Goal: Task Accomplishment & Management: Use online tool/utility

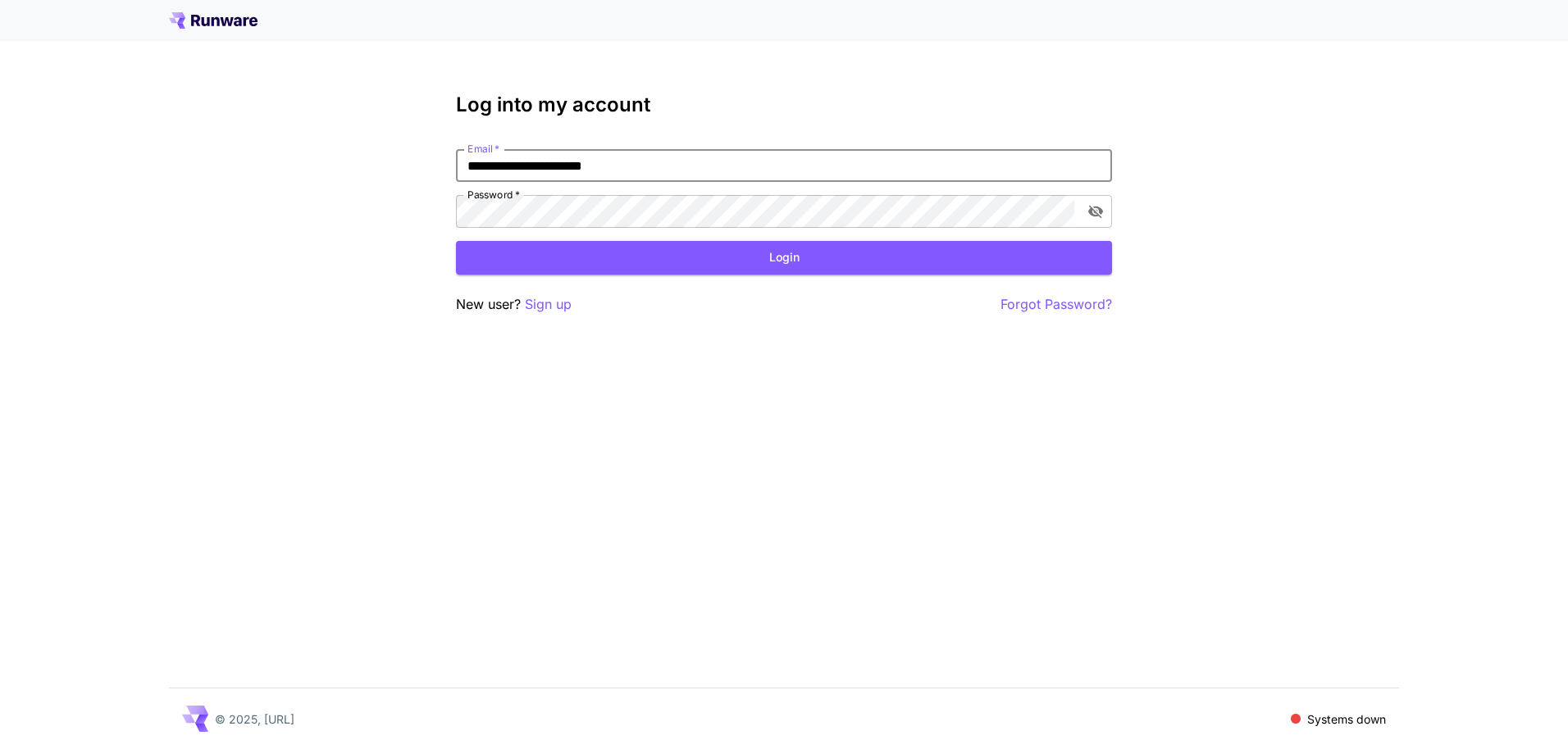
click at [838, 240] on form "**********" at bounding box center [784, 212] width 656 height 125
click at [850, 246] on button "Login" at bounding box center [784, 258] width 656 height 34
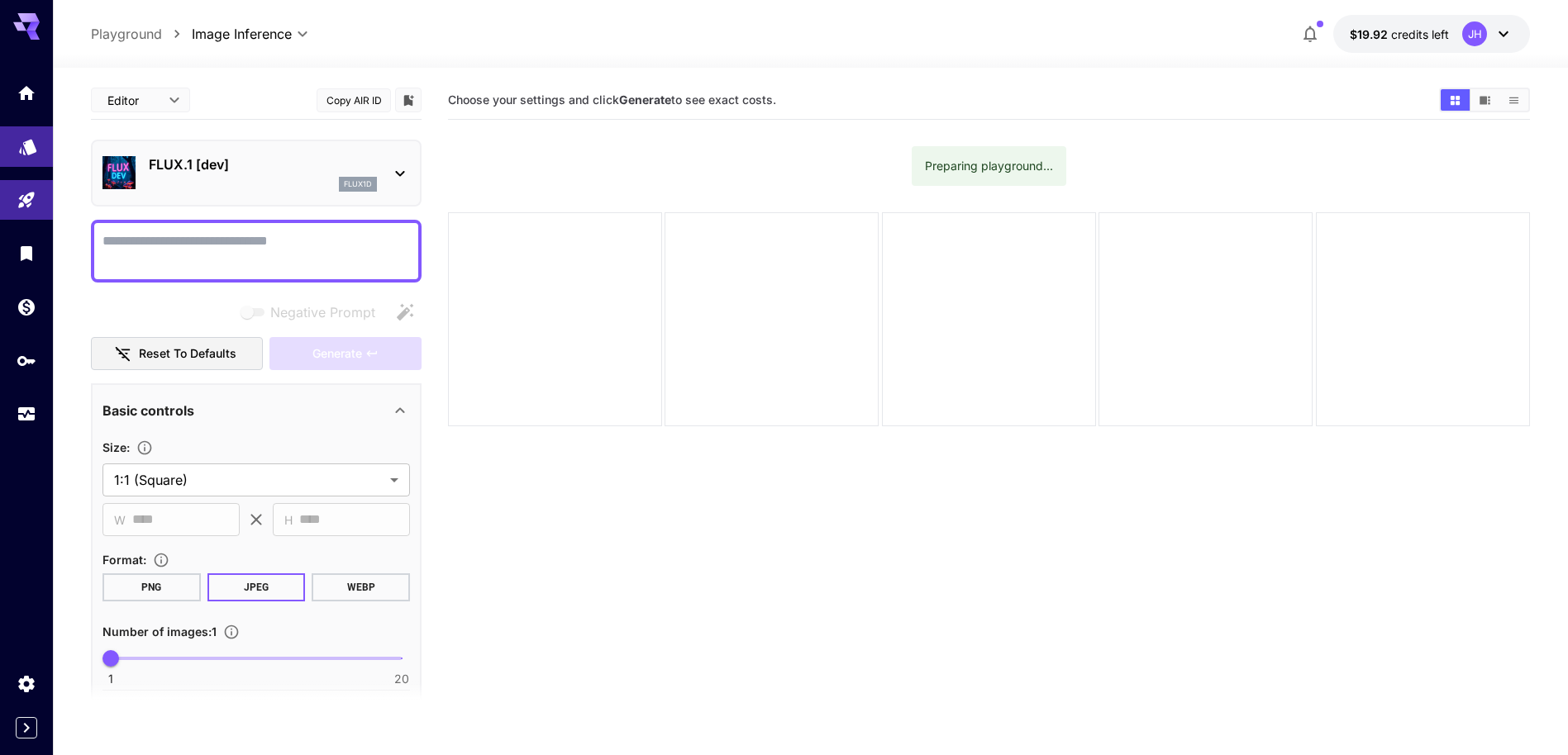
click at [33, 137] on icon "Models" at bounding box center [27, 140] width 20 height 20
